Goal: Check status: Check status

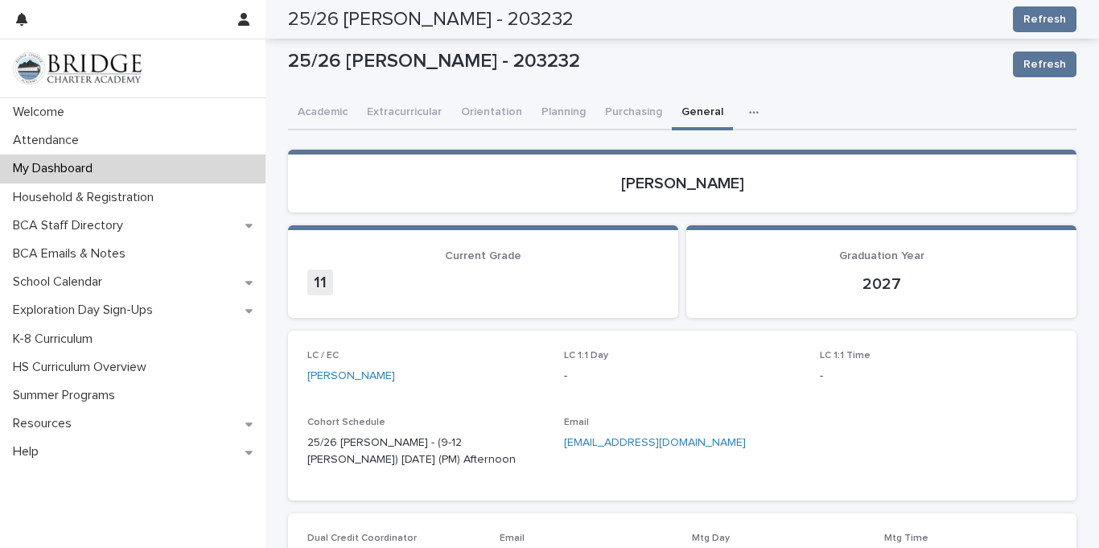
scroll to position [760, 0]
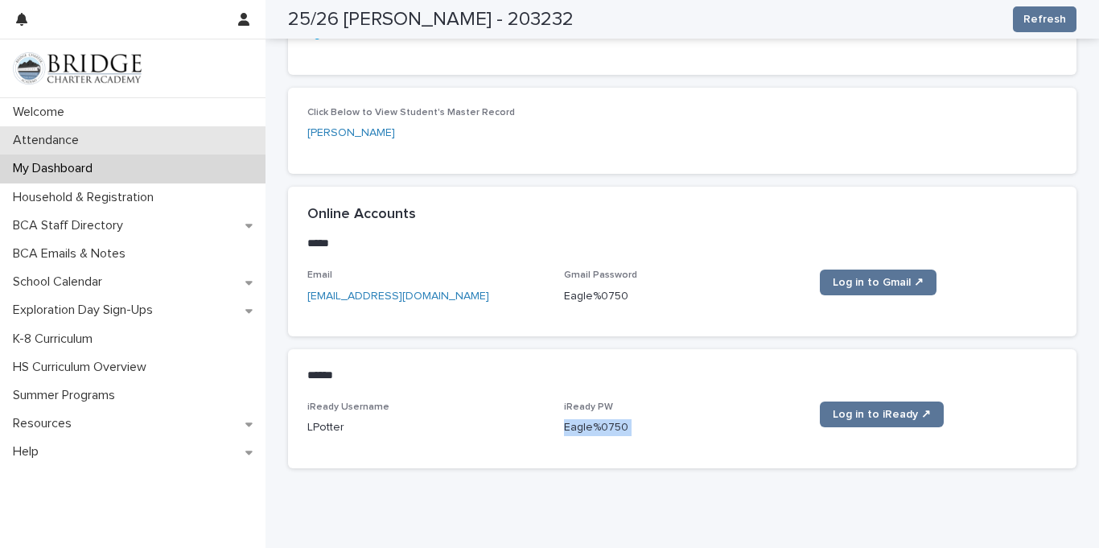
click at [88, 143] on p "Attendance" at bounding box center [48, 140] width 85 height 15
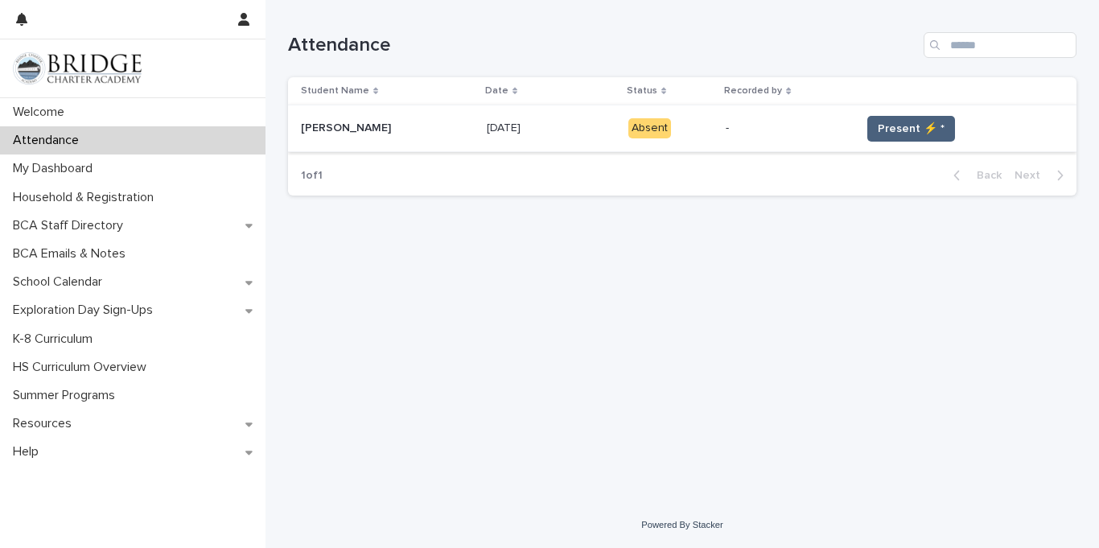
click at [915, 121] on span "Present ⚡ *" at bounding box center [911, 129] width 67 height 16
click at [925, 139] on button "Present ⚡ *" at bounding box center [911, 129] width 88 height 26
click at [916, 134] on span "Present ⚡ *" at bounding box center [911, 129] width 67 height 16
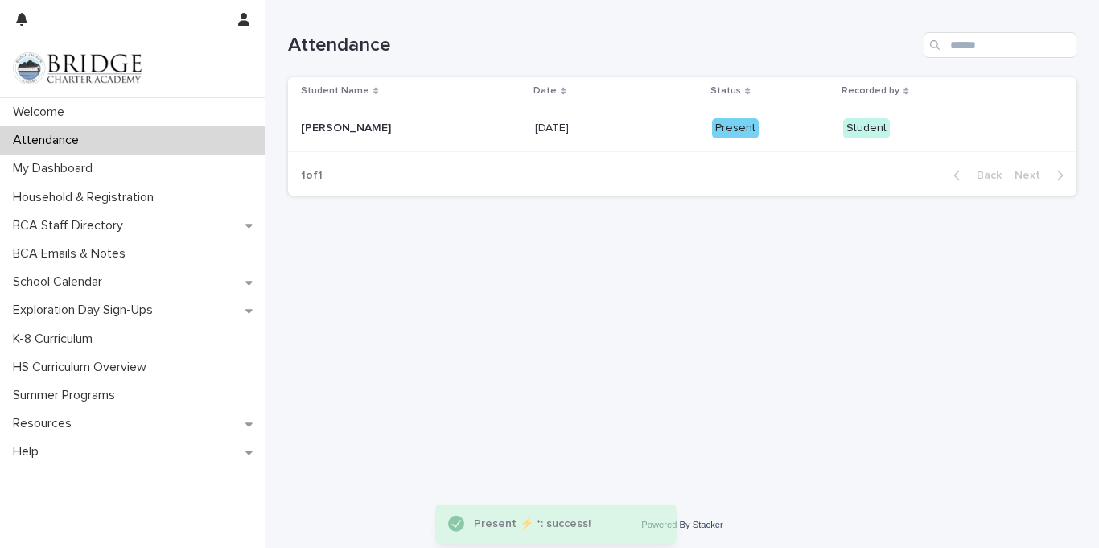
click at [947, 149] on td "Student" at bounding box center [921, 128] width 169 height 47
